Goal: Transaction & Acquisition: Subscribe to service/newsletter

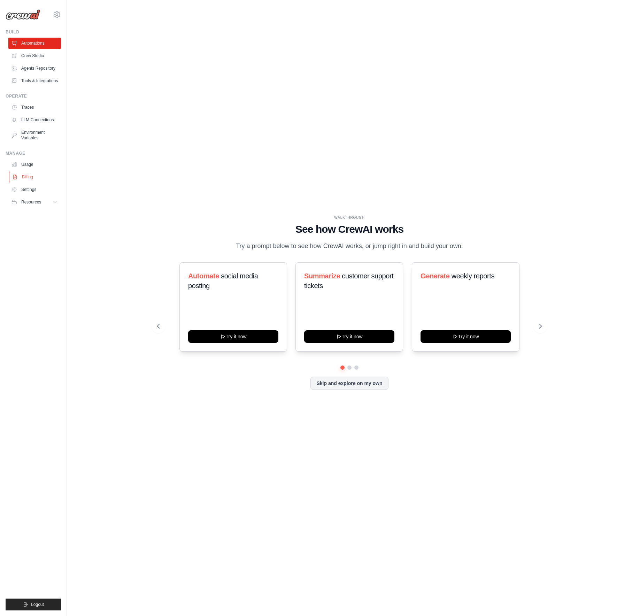
click at [28, 178] on link "Billing" at bounding box center [35, 176] width 53 height 11
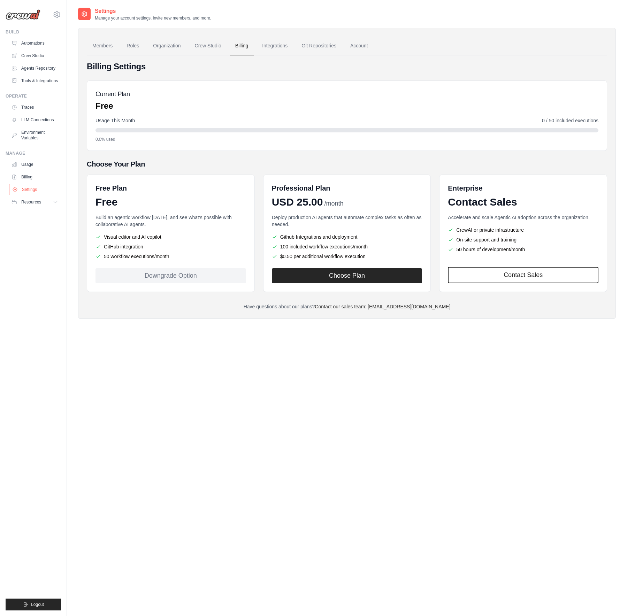
click at [29, 190] on link "Settings" at bounding box center [35, 189] width 53 height 11
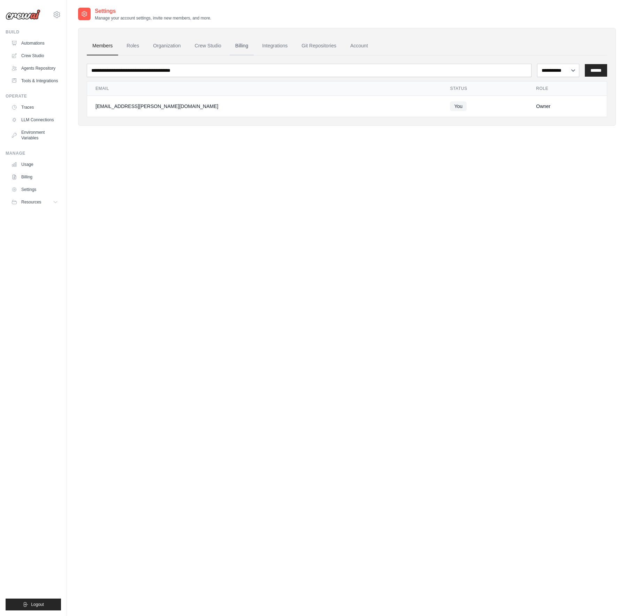
click at [251, 47] on link "Billing" at bounding box center [242, 46] width 24 height 19
click at [241, 45] on link "Billing" at bounding box center [242, 46] width 24 height 19
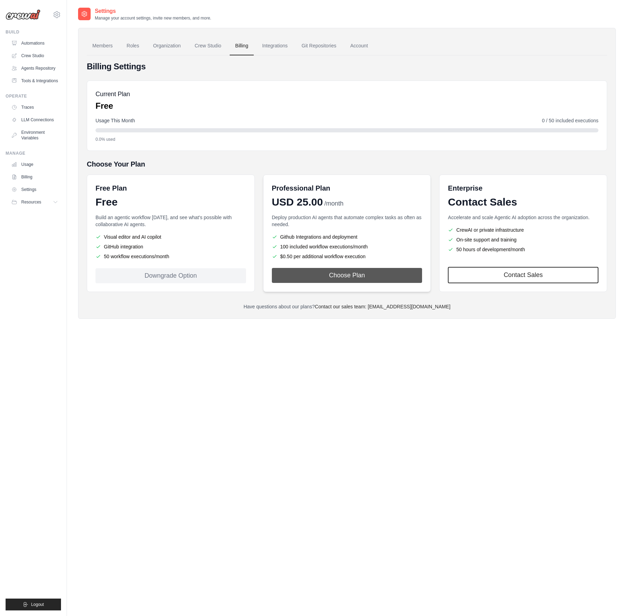
click at [352, 278] on button "Choose Plan" at bounding box center [347, 275] width 150 height 15
